Goal: Transaction & Acquisition: Purchase product/service

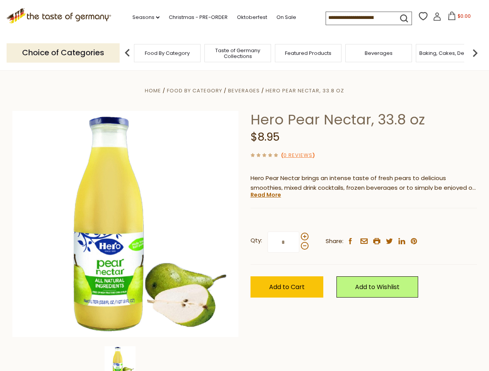
click at [244, 186] on div "Home Food By Category [GEOGRAPHIC_DATA] Hero Pear Nectar, 33.8 oz Hero Pear Nec…" at bounding box center [245, 235] width 476 height 298
click at [143, 17] on link "Seasons dropdown_arrow" at bounding box center [145, 17] width 27 height 9
click at [359, 18] on input at bounding box center [358, 17] width 65 height 11
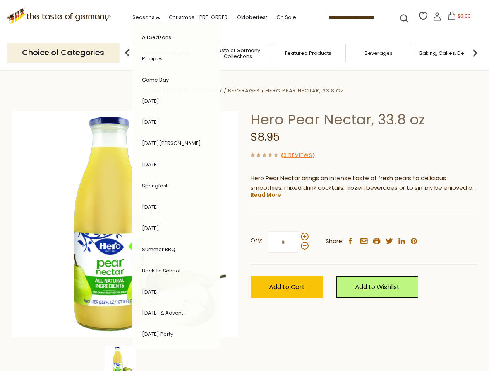
click at [457, 18] on span "$0.00" at bounding box center [463, 16] width 13 height 7
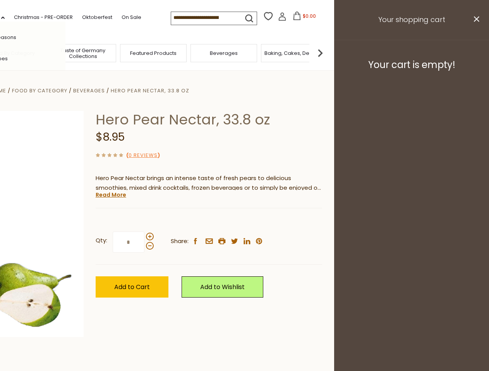
click at [65, 53] on div "All Seasons Recipes Game Day [DATE] [DATE] [DATE][PERSON_NAME] [DATE] Springfes…" at bounding box center [22, 186] width 88 height 328
click at [475, 53] on footer "Your cart is empty!" at bounding box center [411, 65] width 155 height 50
click at [244, 221] on div "Qty: * Share: facebook email printer twitter linkedin pinterest" at bounding box center [209, 242] width 226 height 45
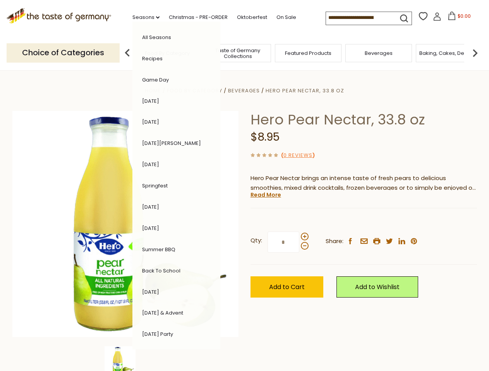
click at [125, 359] on div "Home Food By Category [GEOGRAPHIC_DATA] Hero Pear Nectar, 33.8 oz Hero Pear Nec…" at bounding box center [245, 235] width 476 height 298
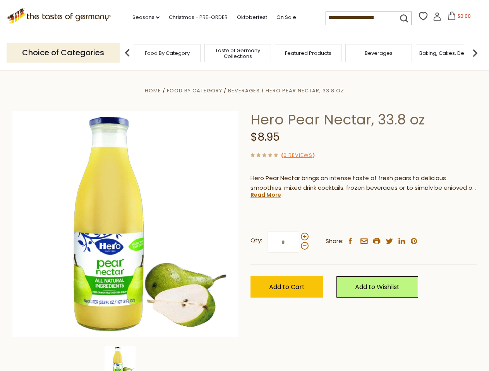
click at [125, 359] on img at bounding box center [119, 362] width 31 height 31
click at [265, 195] on link "Read More" at bounding box center [265, 195] width 31 height 8
